Goal: Information Seeking & Learning: Learn about a topic

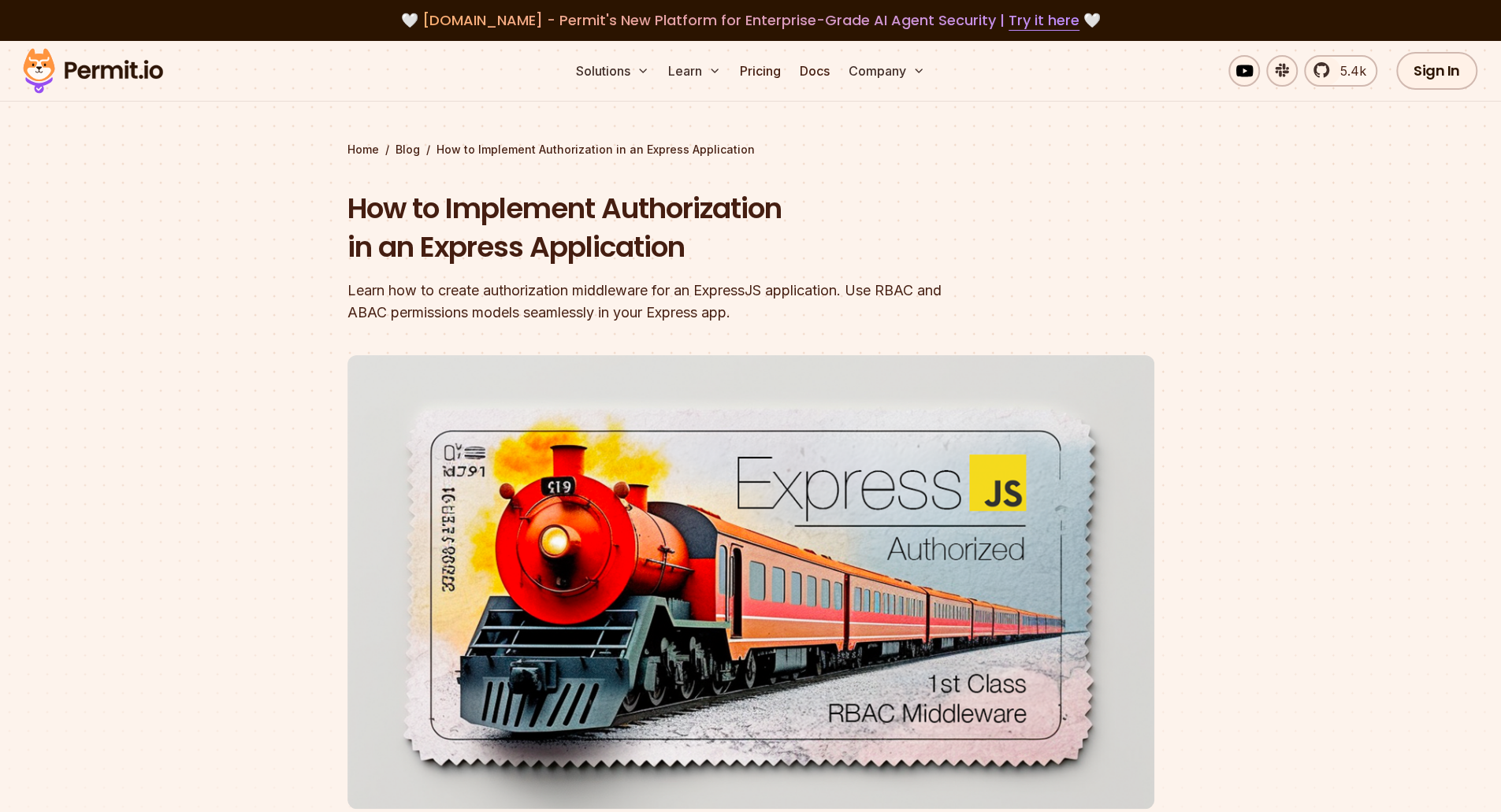
click at [723, 218] on h1 "How to Implement Authorization in an Express Application" at bounding box center [649, 228] width 605 height 78
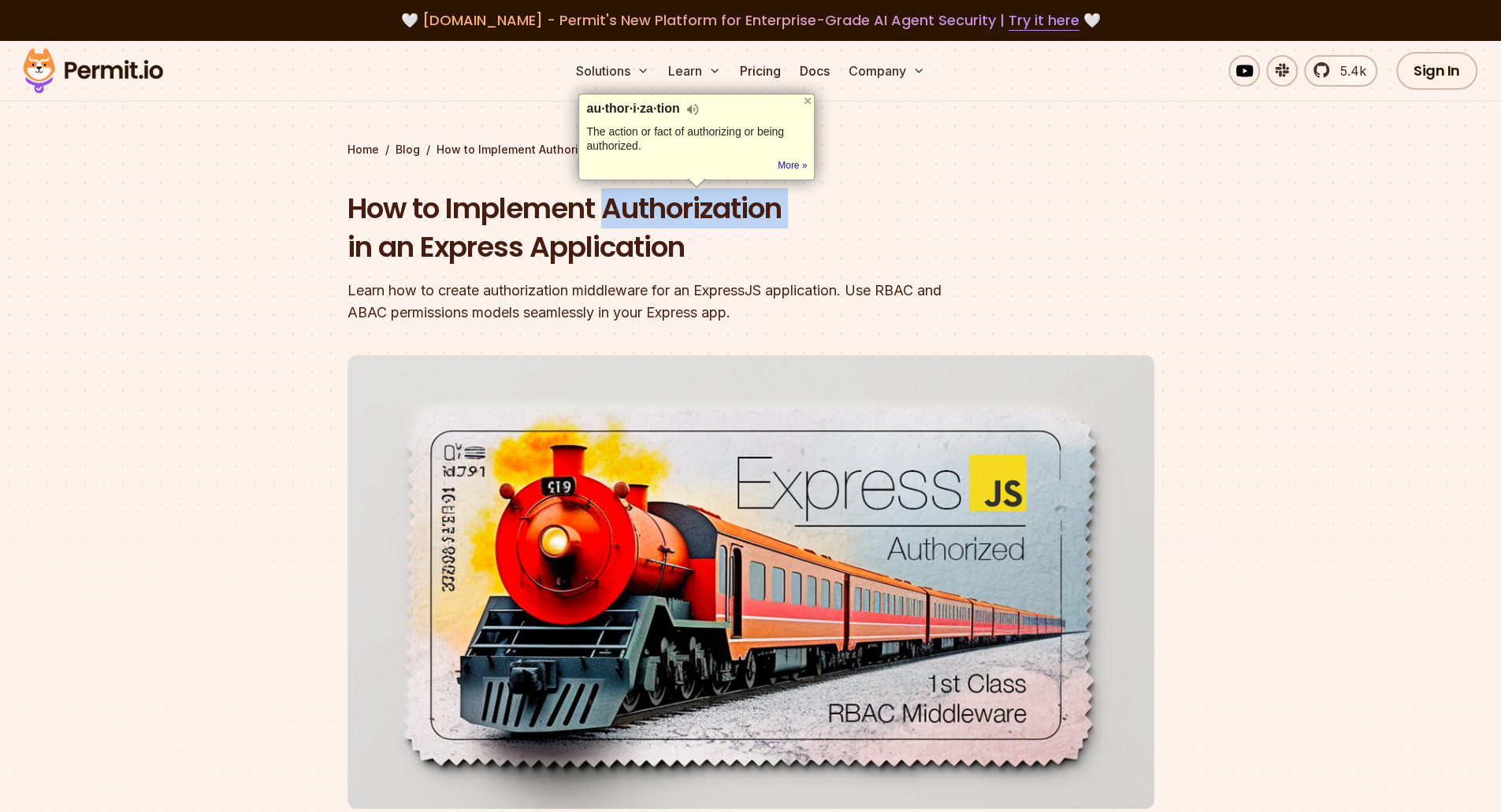
click at [713, 230] on div at bounding box center [713, 230] width 0 height 0
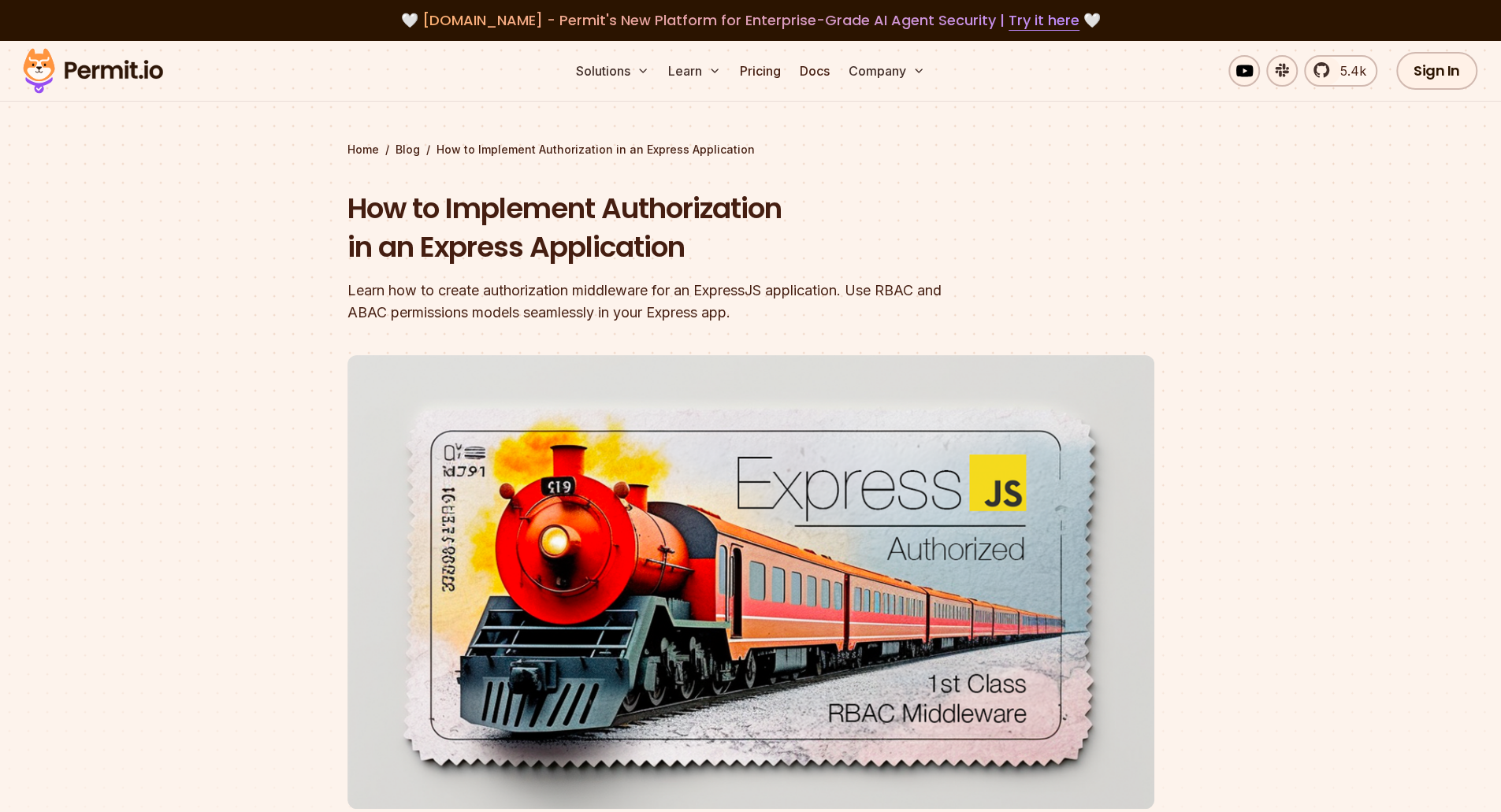
click at [338, 291] on section "Home / Blog / How to Implement Authorization in an Express Application How to I…" at bounding box center [750, 485] width 1501 height 890
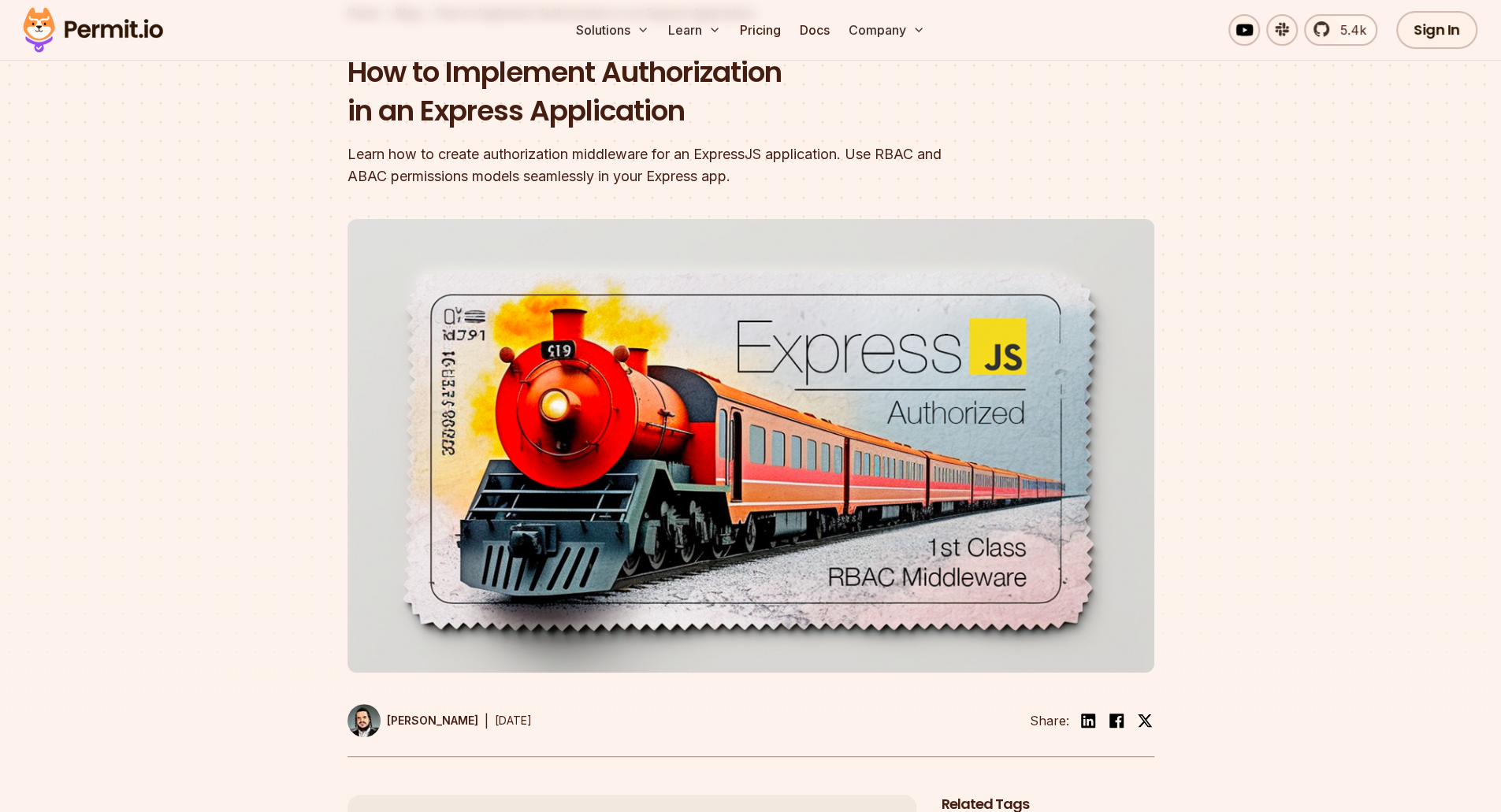
scroll to position [136, 0]
click at [487, 103] on h1 "How to Implement Authorization in an Express Application" at bounding box center [649, 93] width 605 height 78
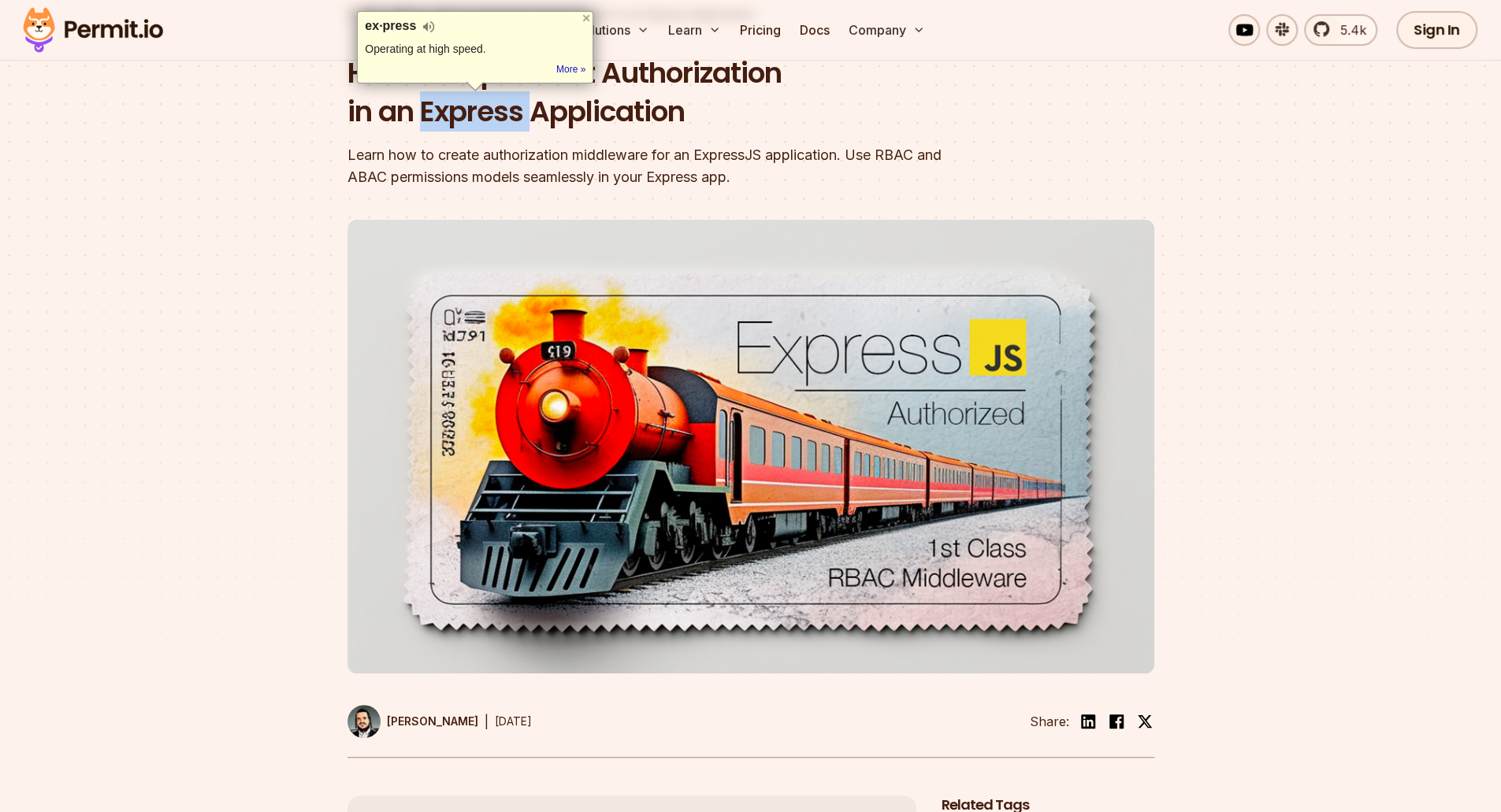
click at [477, 69] on div at bounding box center [477, 69] width 0 height 0
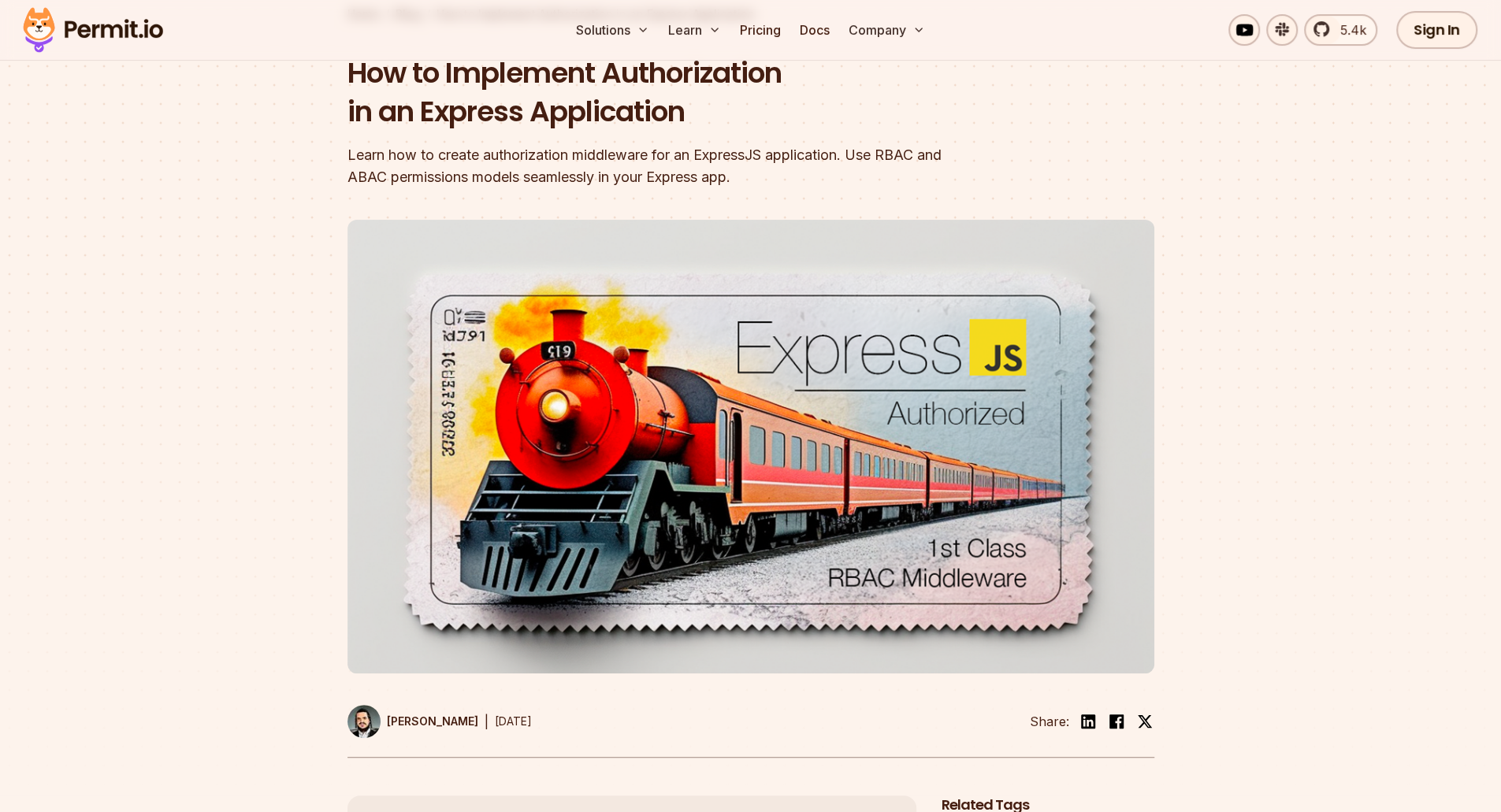
click at [293, 213] on section "Home / Blog / How to Implement Authorization in an Express Application How to I…" at bounding box center [750, 350] width 1501 height 890
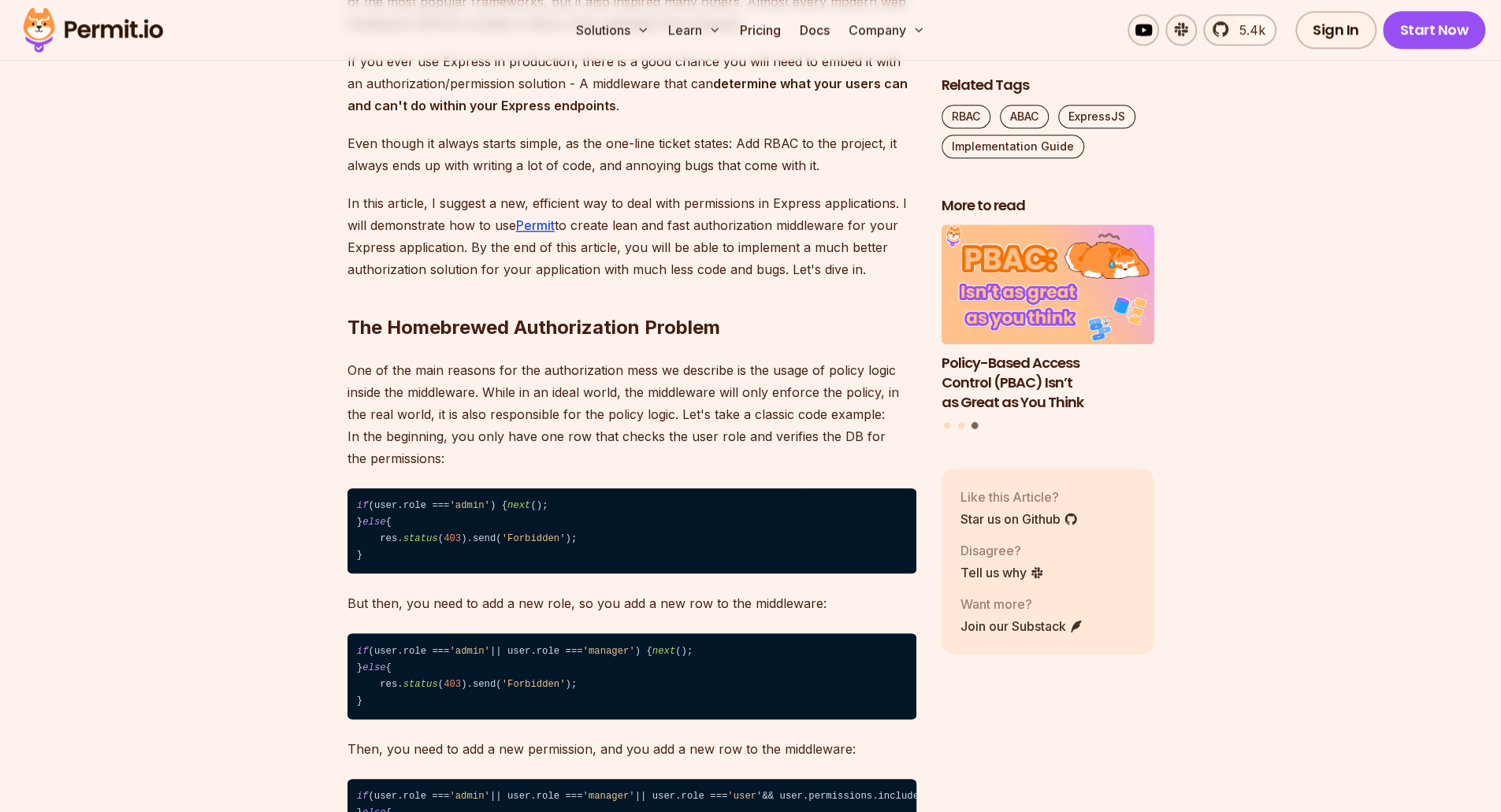
scroll to position [1143, 0]
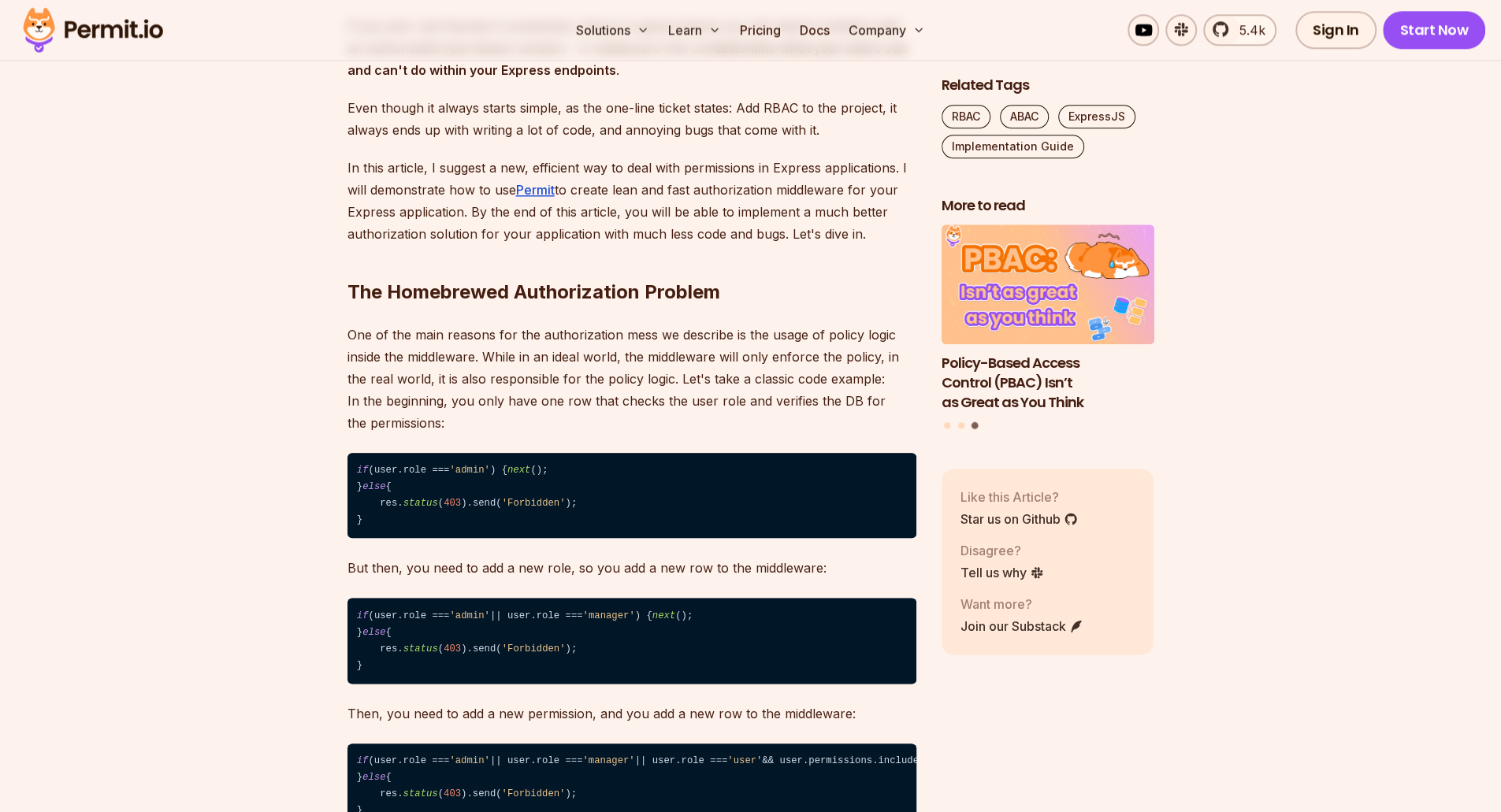
click at [431, 286] on h2 "The Homebrewed Authorization Problem" at bounding box center [632, 260] width 569 height 88
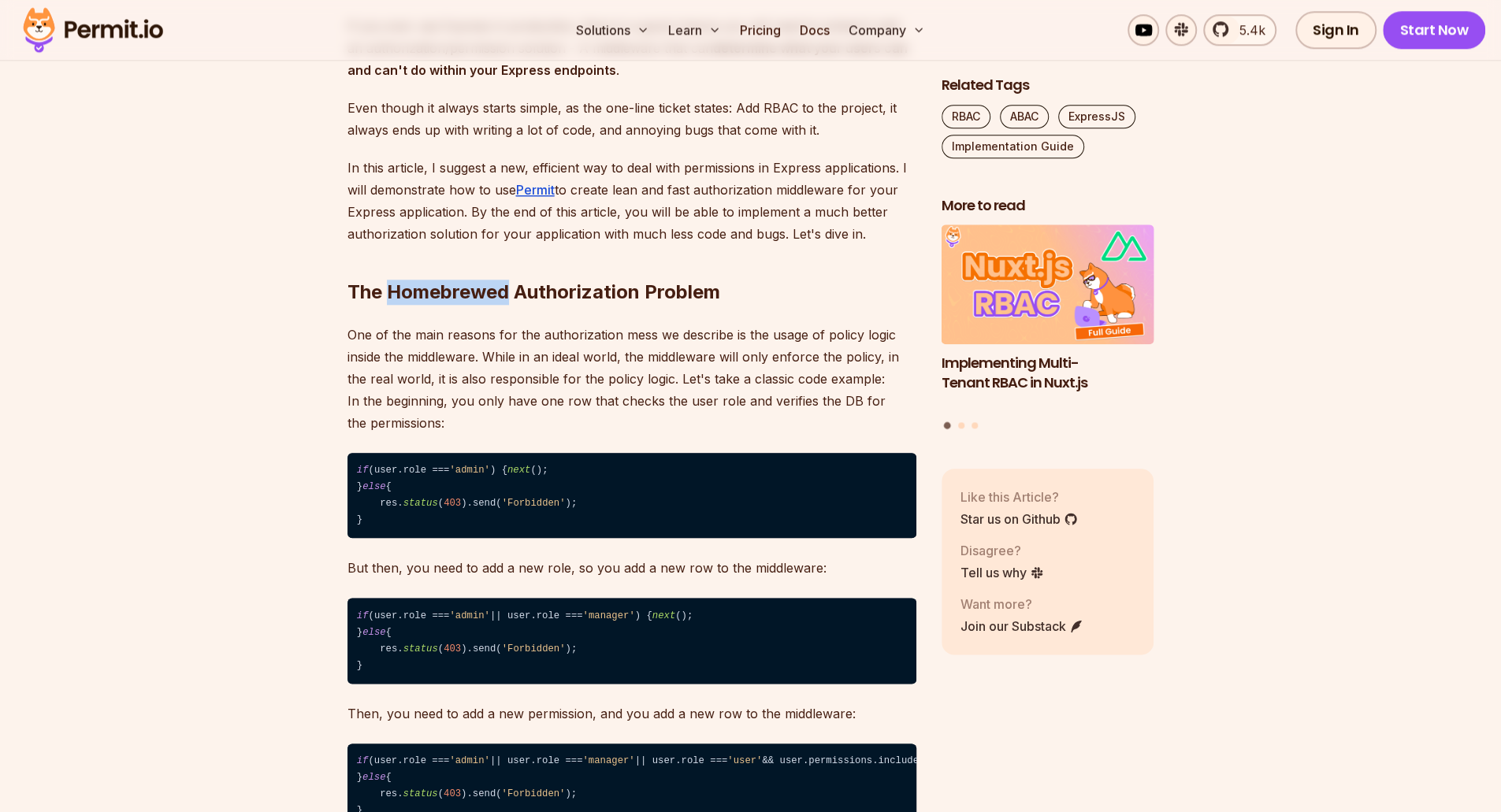
drag, startPoint x: 431, startPoint y: 286, endPoint x: 440, endPoint y: 287, distance: 9.1
click at [440, 287] on h2 "The Homebrewed Authorization Problem" at bounding box center [632, 260] width 569 height 88
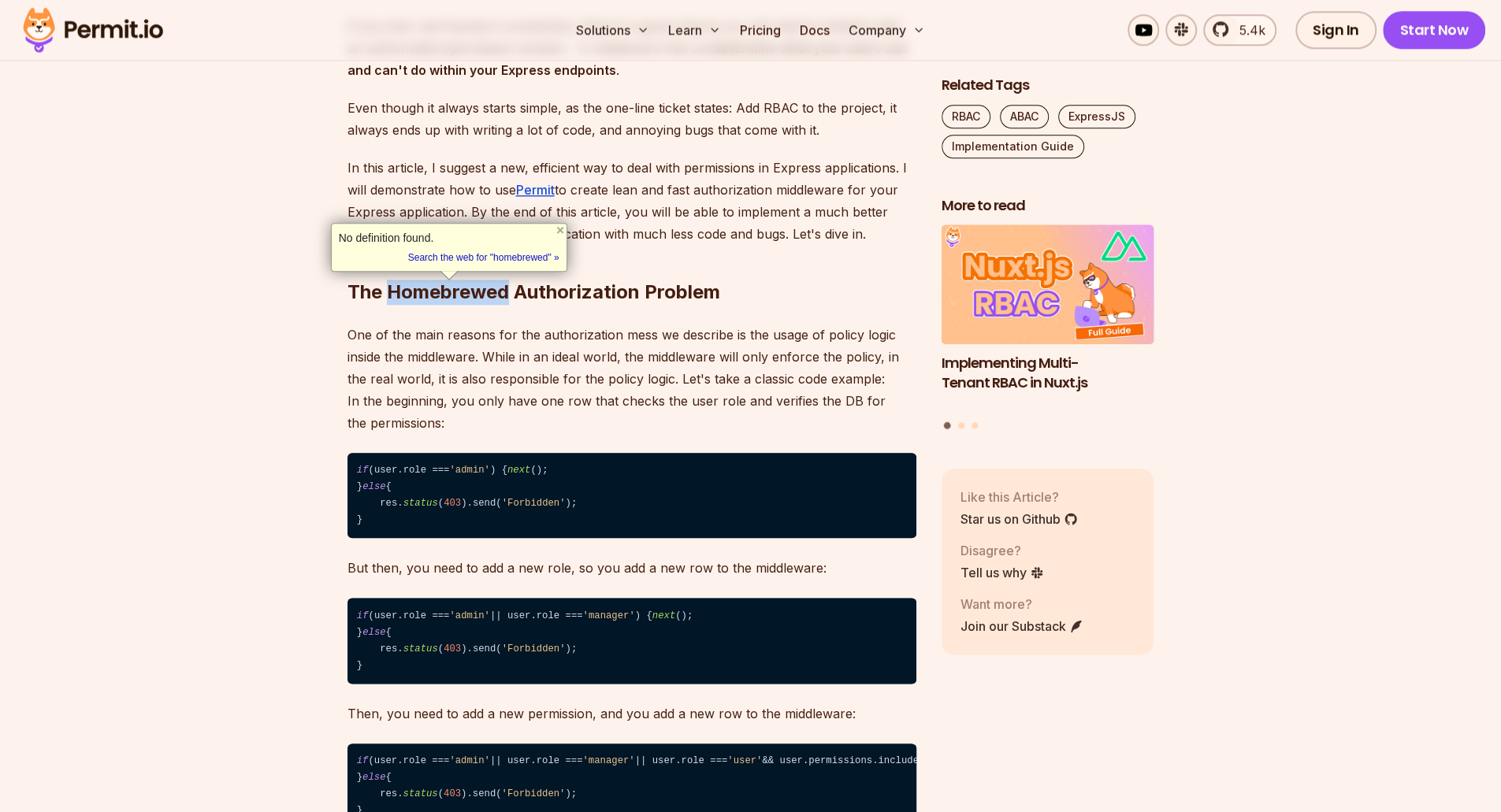
click at [440, 287] on h2 "The Homebrewed Authorization Problem" at bounding box center [632, 260] width 569 height 88
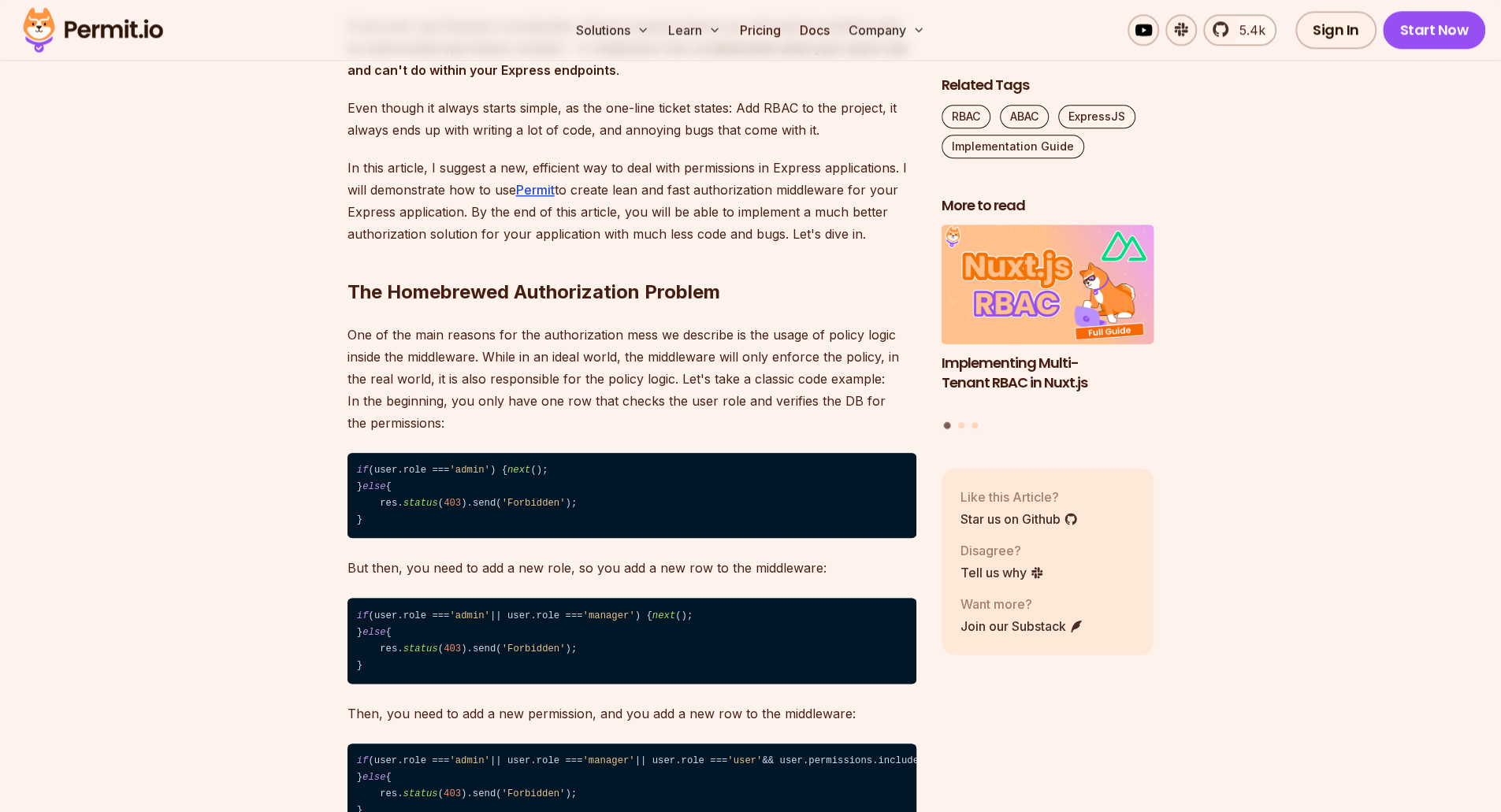
click at [440, 287] on h2 "The Homebrewed Authorization Problem" at bounding box center [632, 260] width 569 height 88
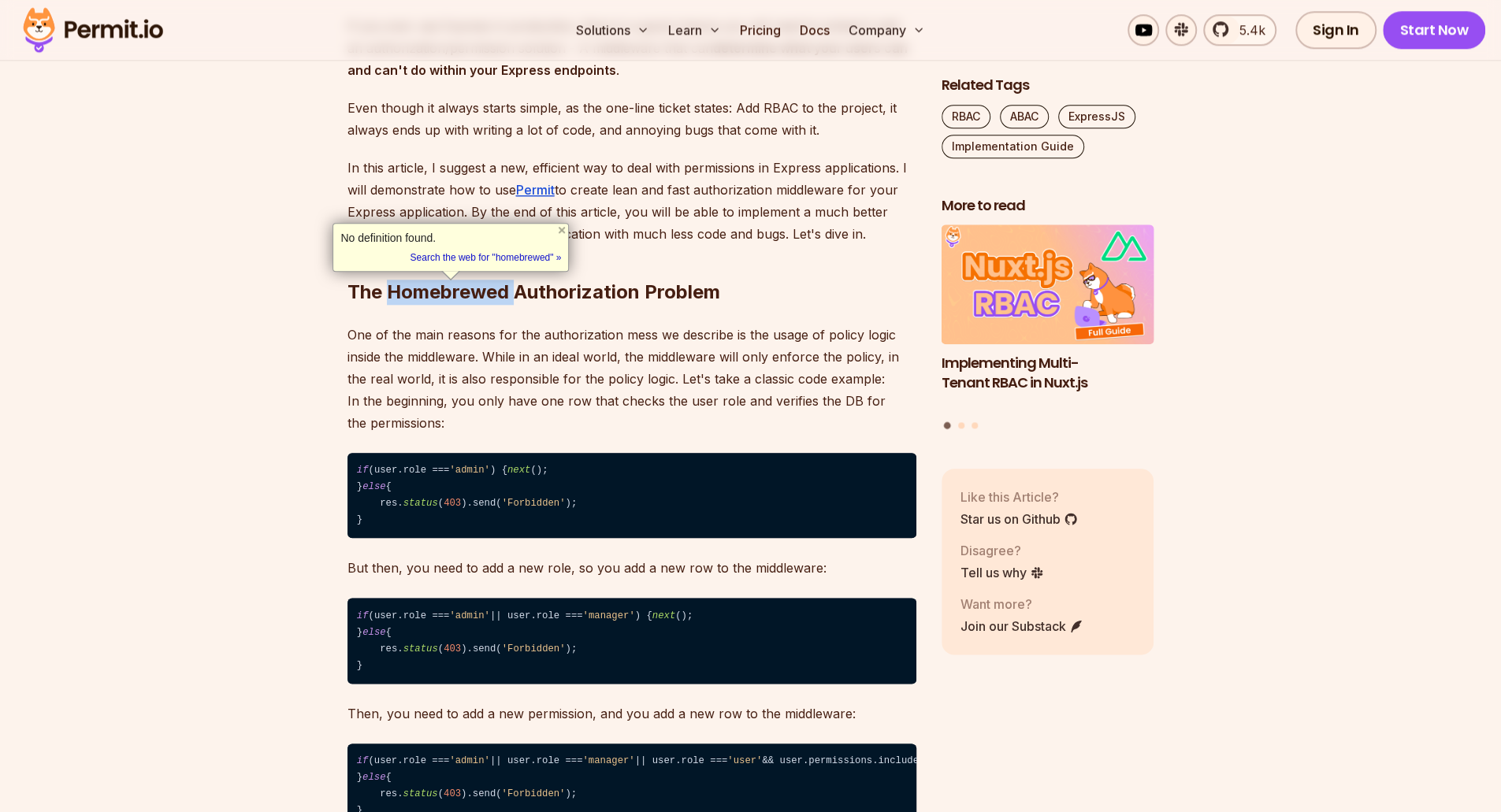
click at [429, 258] on div at bounding box center [429, 258] width 0 height 0
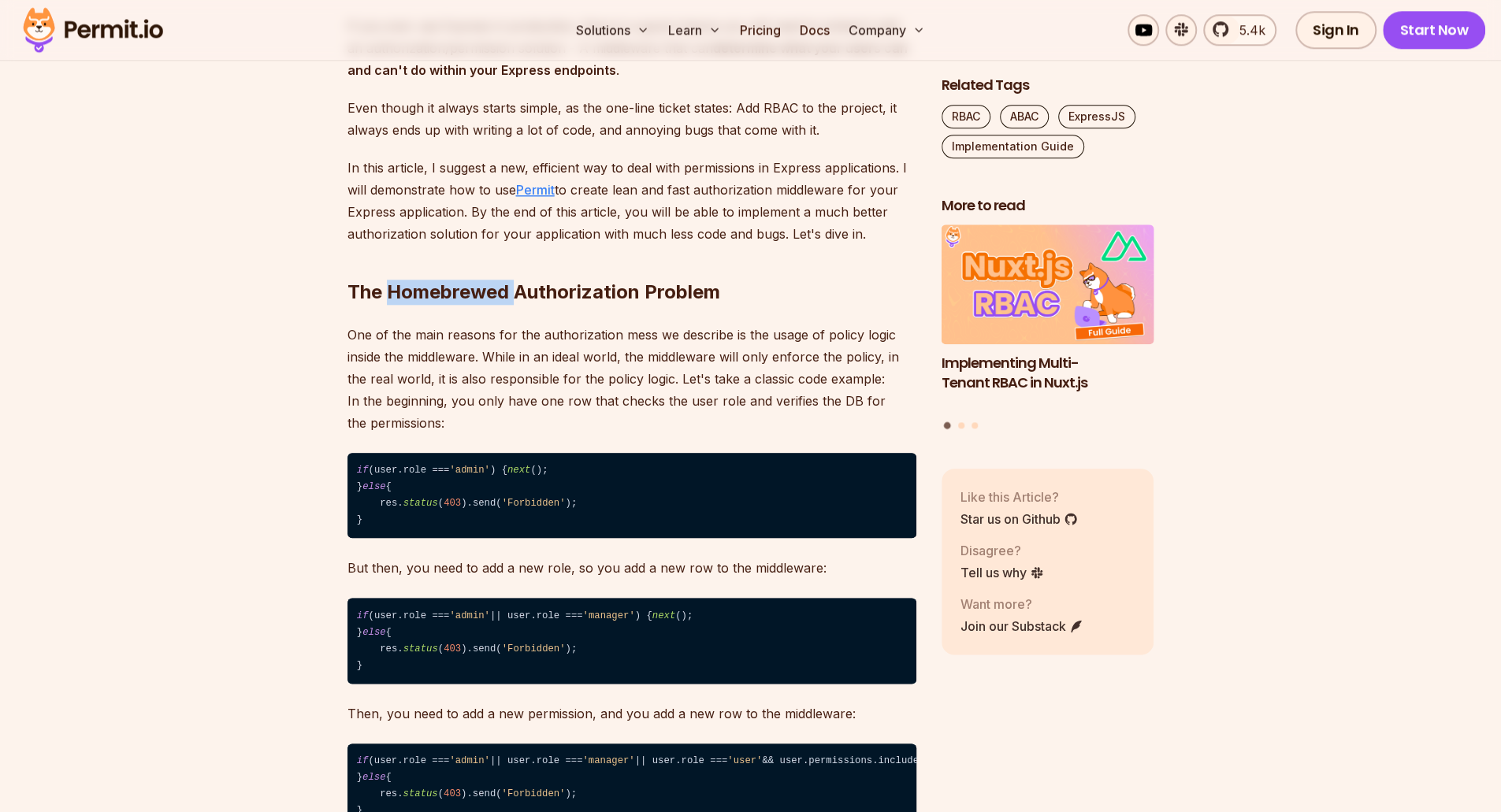
click at [537, 187] on u "Permit" at bounding box center [535, 190] width 39 height 15
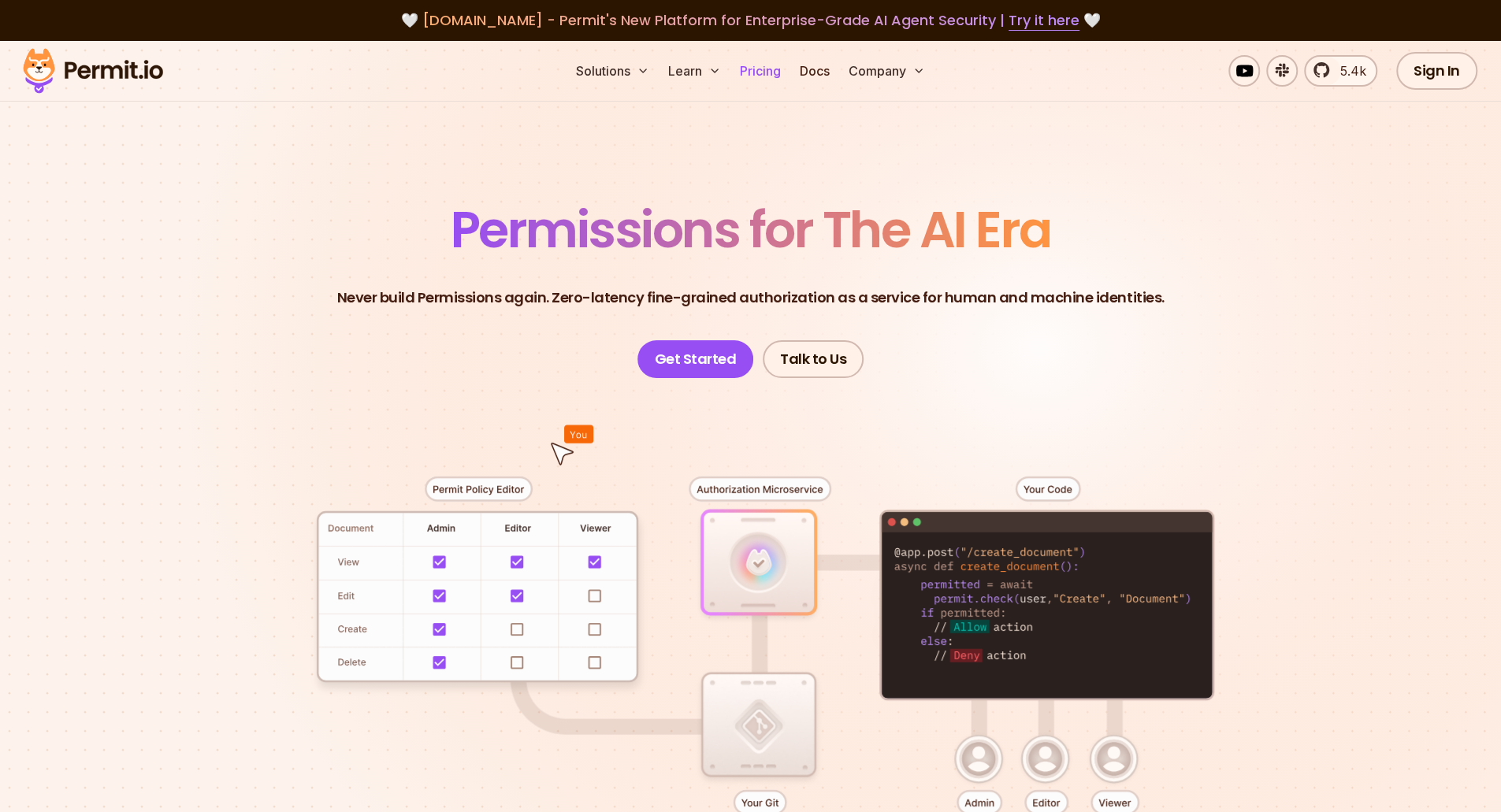
click at [756, 72] on link "Pricing" at bounding box center [761, 70] width 54 height 32
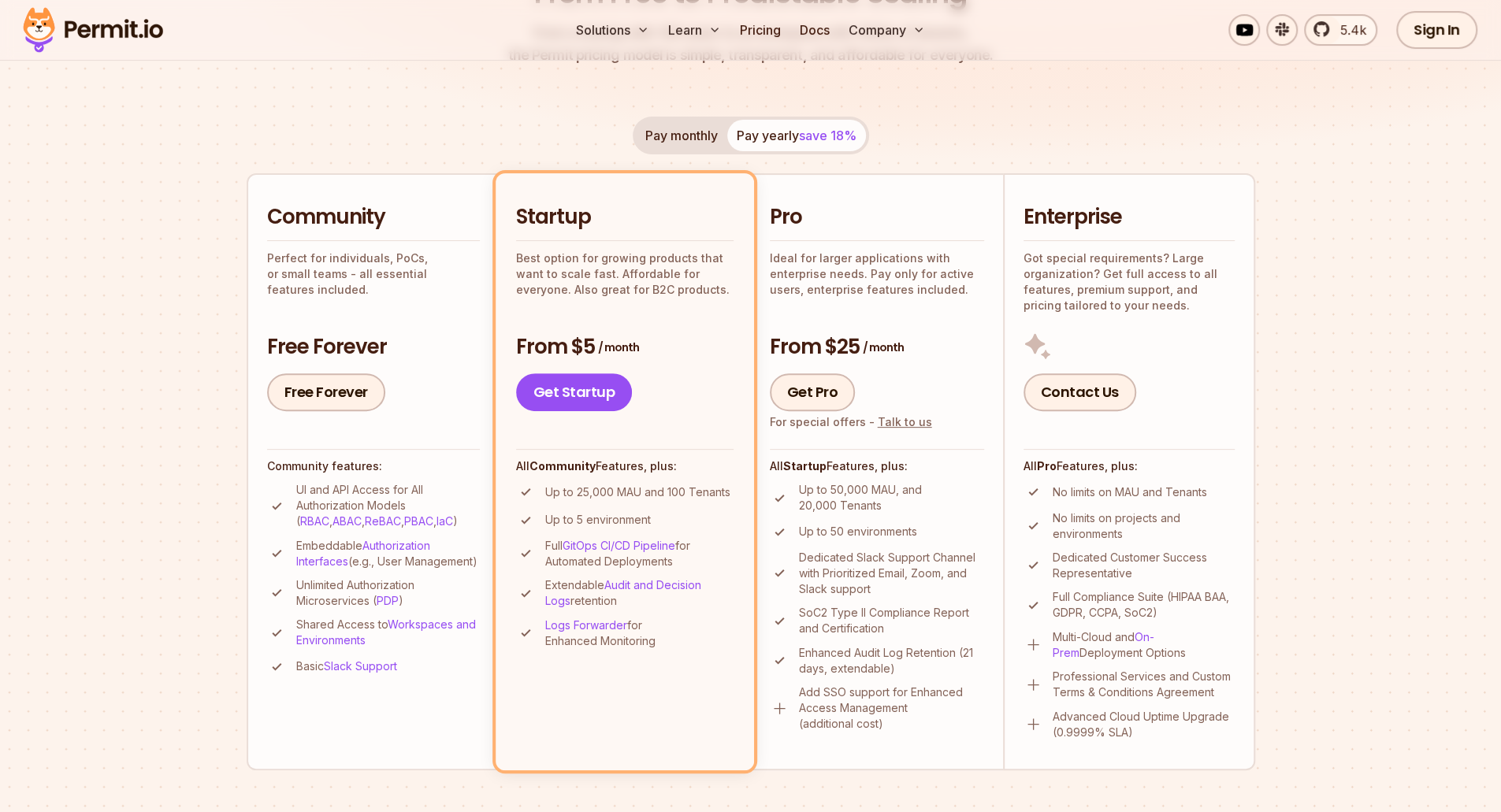
scroll to position [248, 0]
click at [166, 372] on section "Permit Pricing From Free to Predictable Scaling From a startup with 100 users t…" at bounding box center [750, 646] width 1501 height 1705
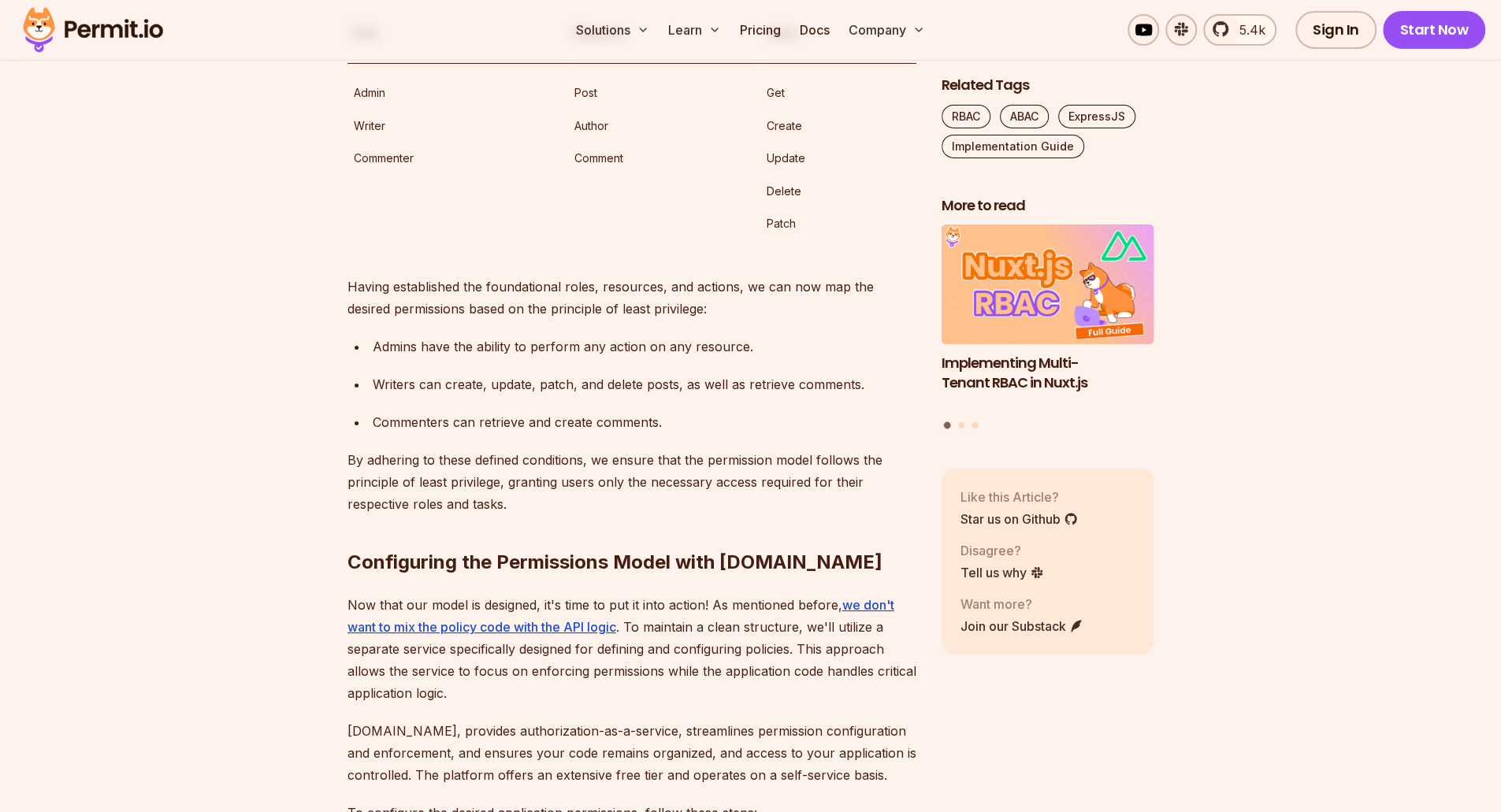
scroll to position [4190, 0]
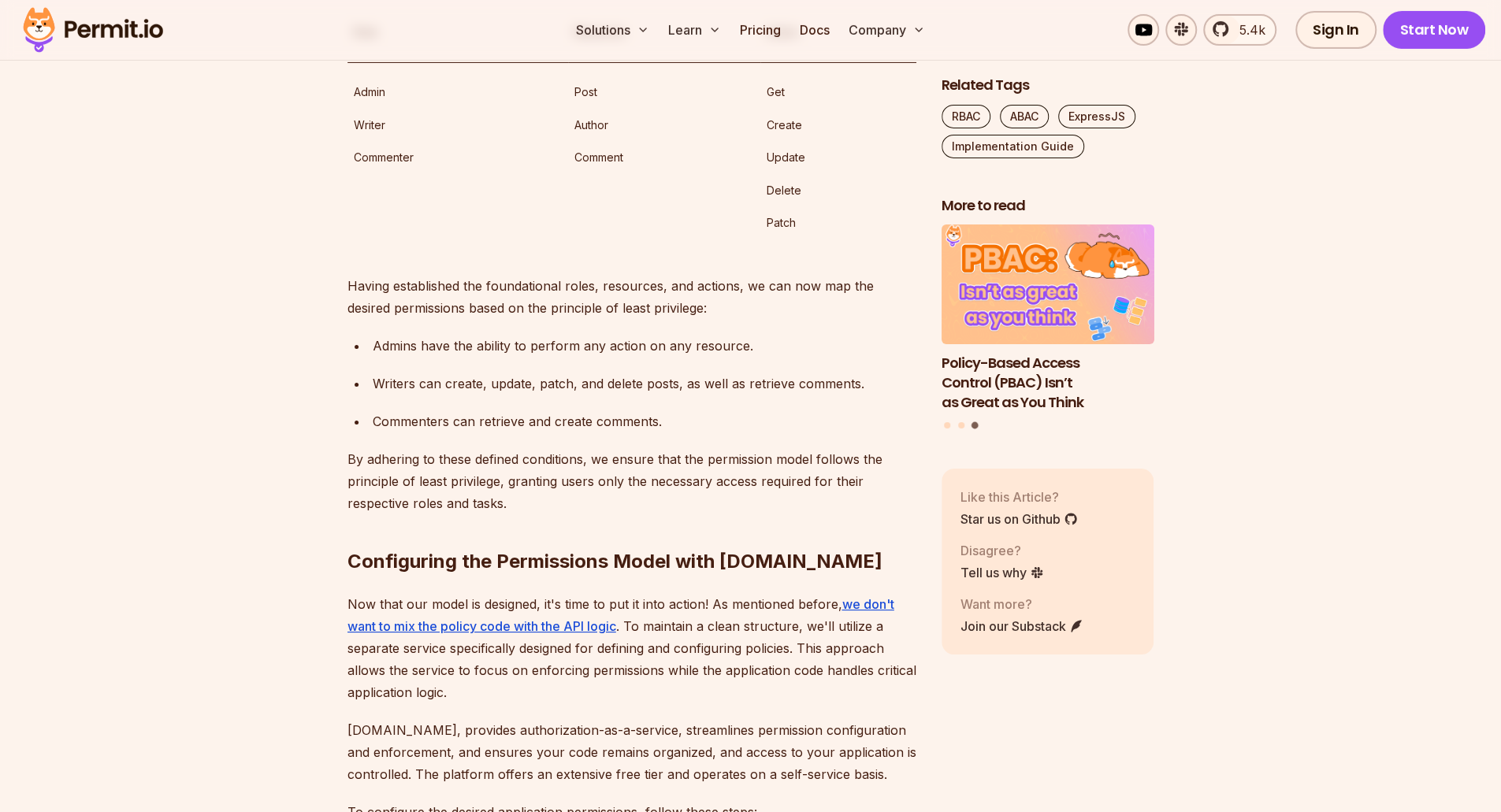
click at [788, 232] on p "Patch" at bounding box center [838, 223] width 144 height 19
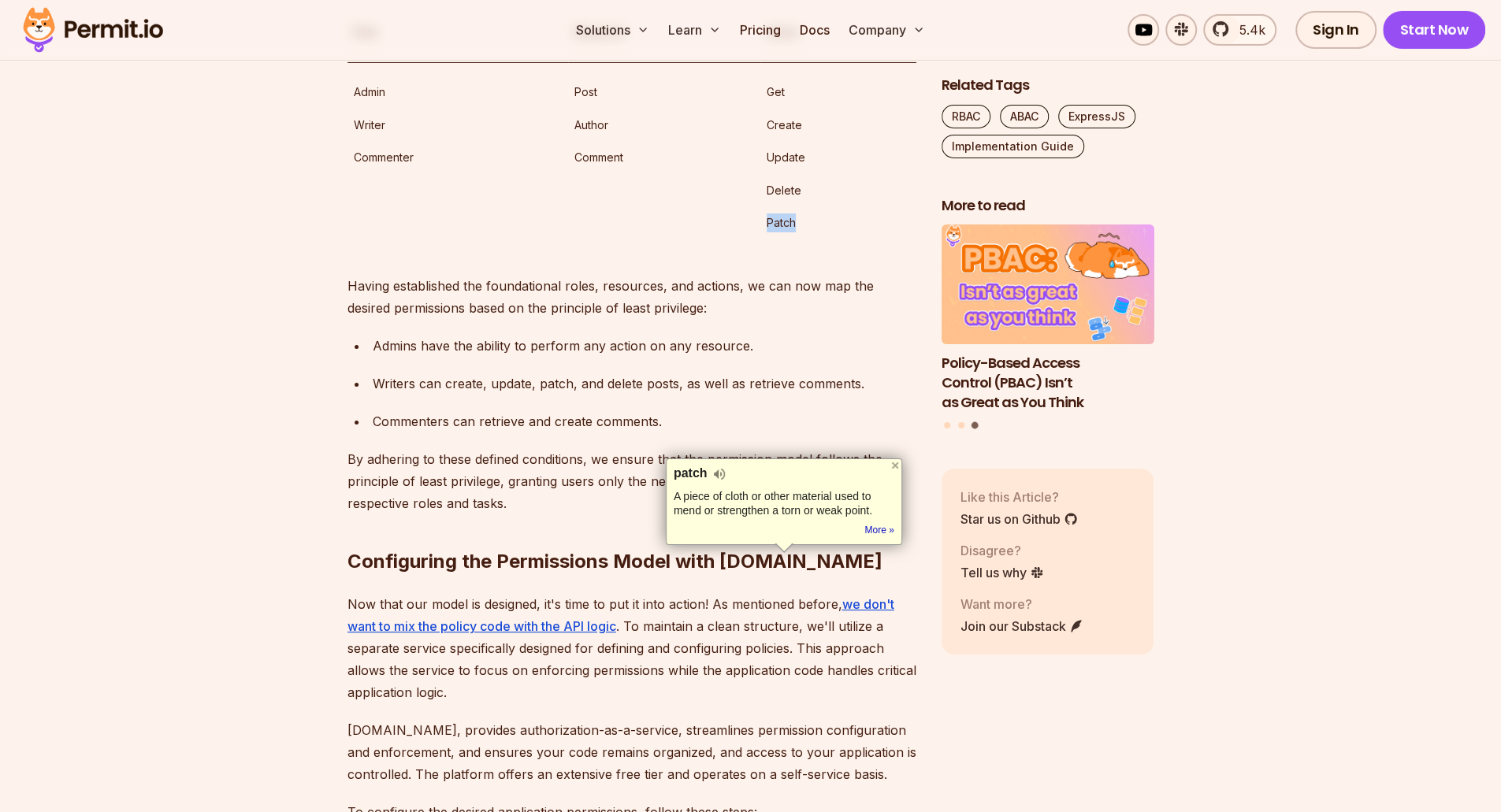
click at [778, 567] on div at bounding box center [778, 567] width 0 height 0
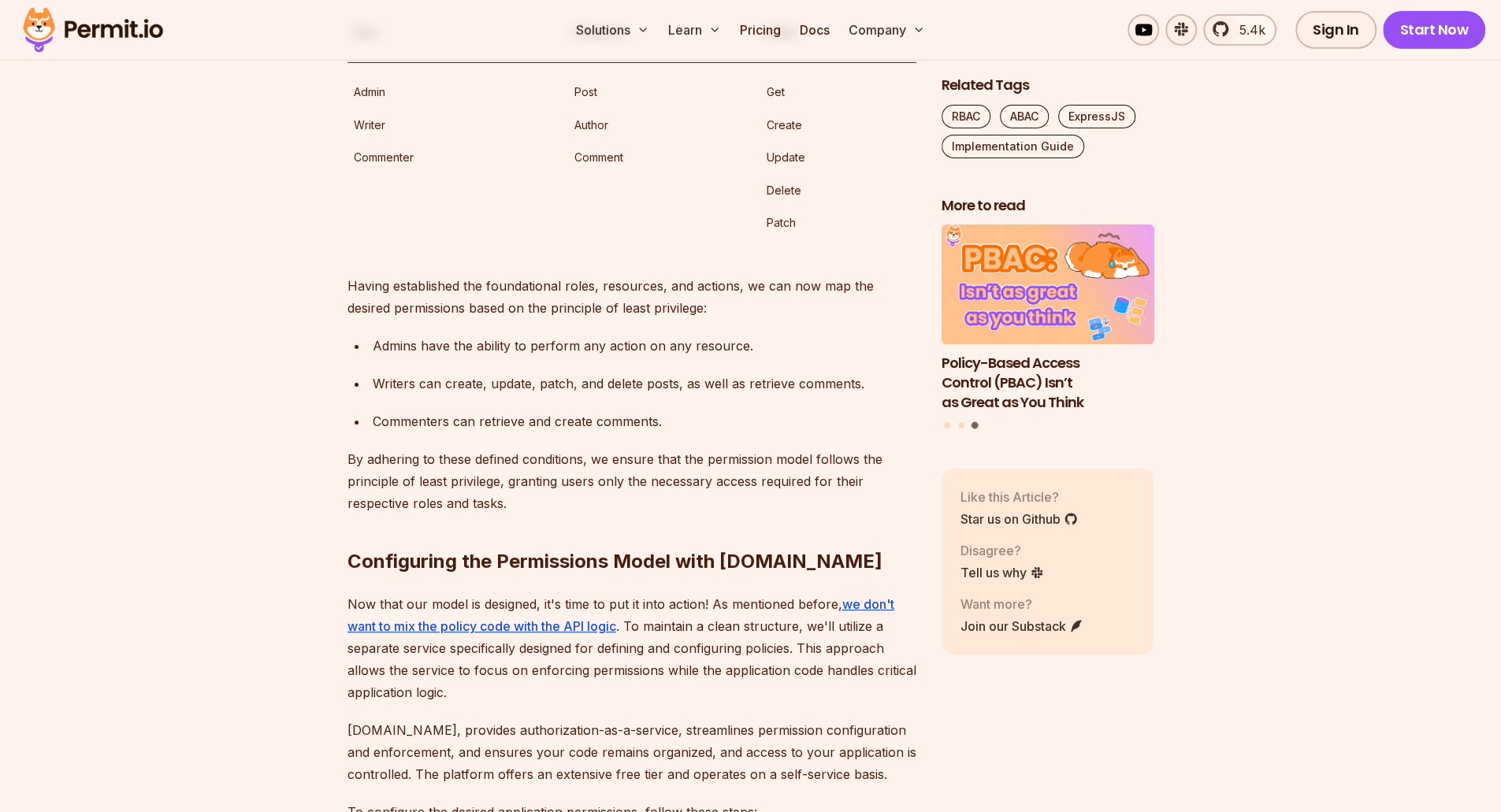
click at [680, 253] on td "Post Author Comment" at bounding box center [664, 158] width 192 height 191
click at [876, 394] on p "Writers can create, update, patch, and delete posts, as well as retrieve commen…" at bounding box center [644, 383] width 544 height 22
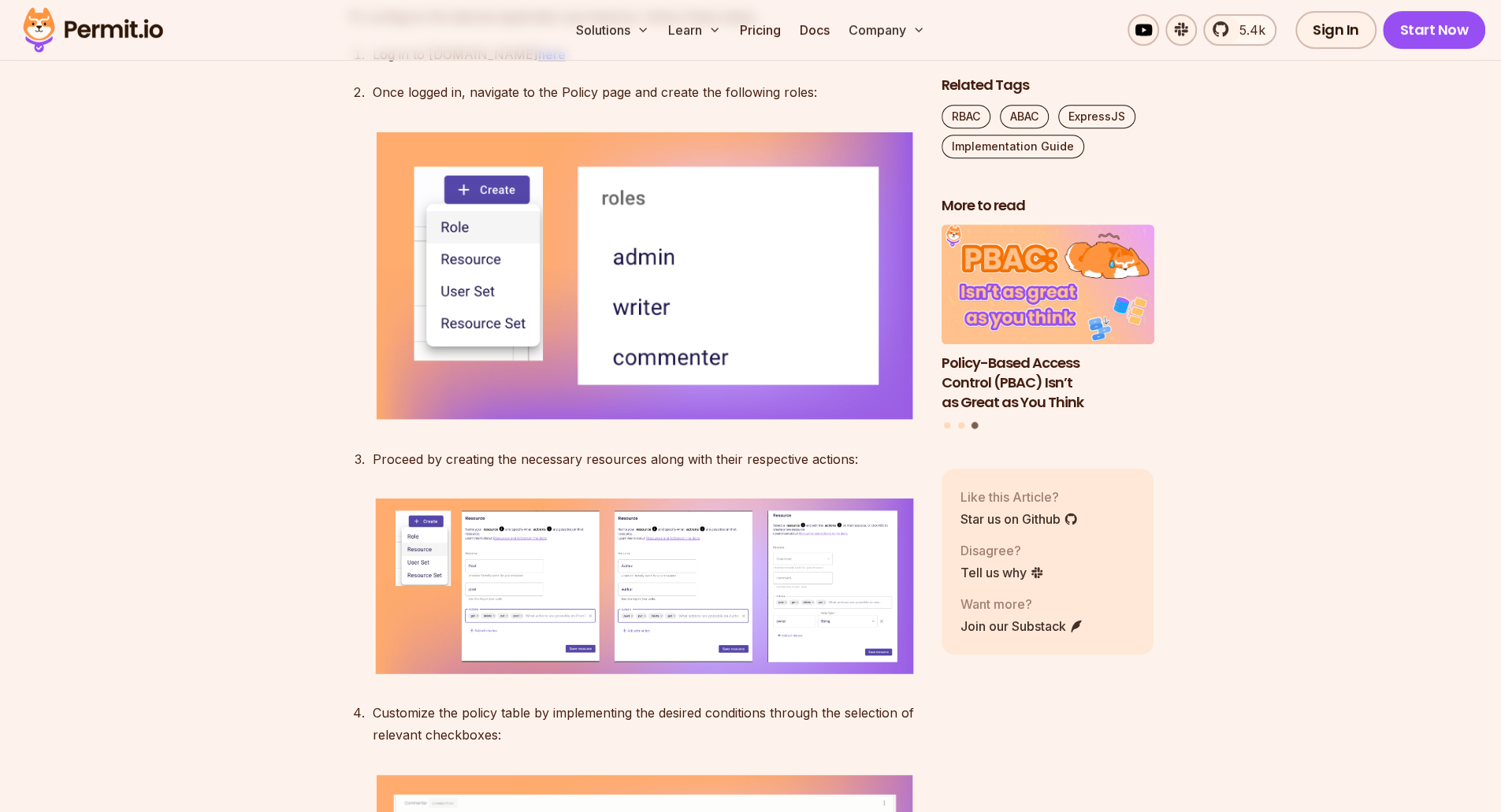
scroll to position [5556, 0]
